Goal: Information Seeking & Learning: Learn about a topic

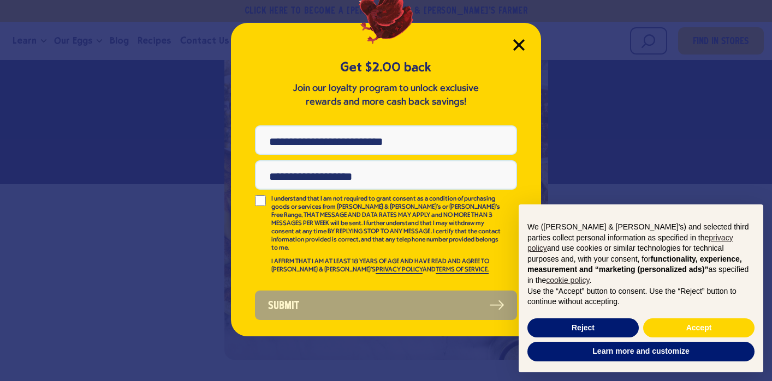
click at [520, 46] on icon "Close Modal" at bounding box center [519, 45] width 10 height 10
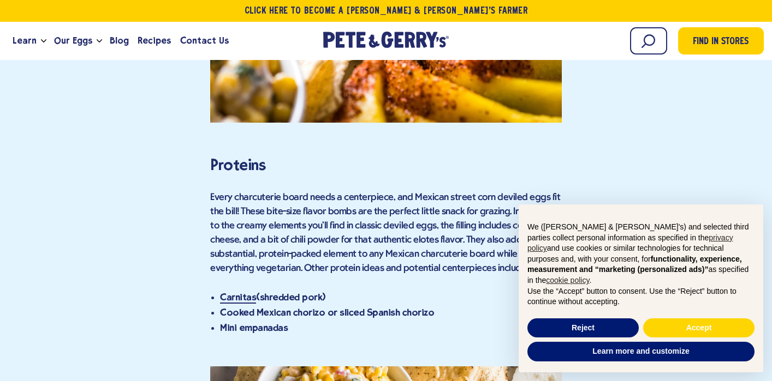
scroll to position [1478, 0]
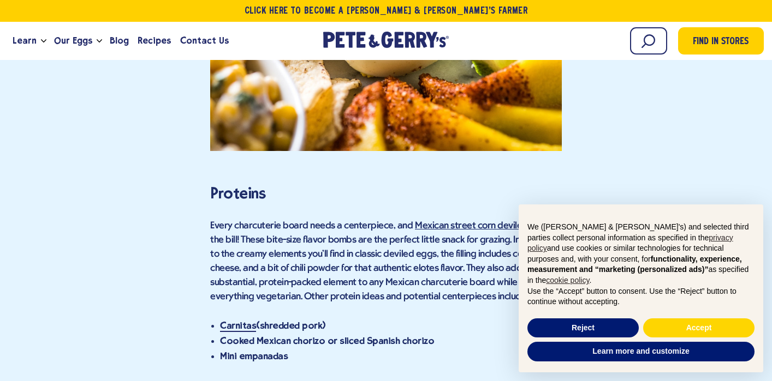
click at [463, 221] on link "Mexican street corn deviled eggs" at bounding box center [482, 226] width 135 height 11
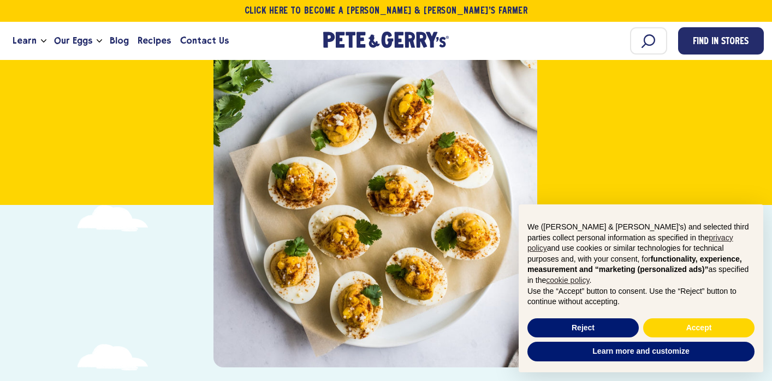
scroll to position [177, 0]
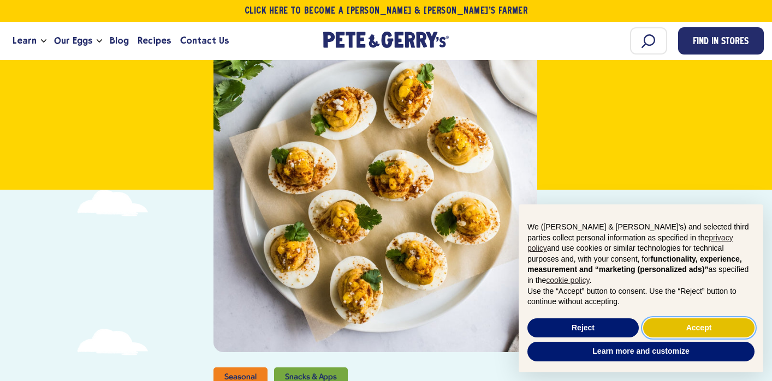
click at [712, 327] on button "Accept" at bounding box center [698, 329] width 111 height 20
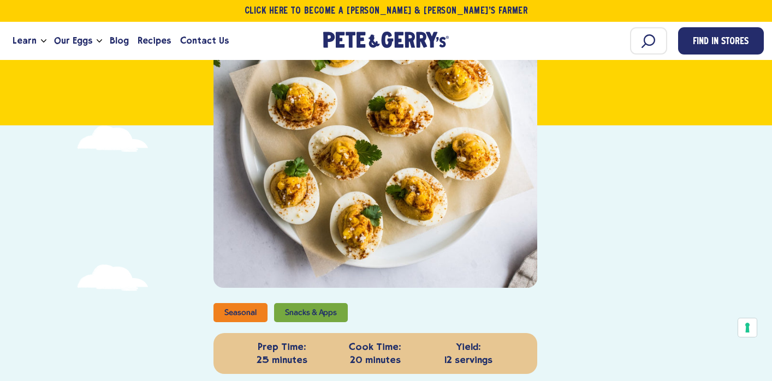
scroll to position [0, 0]
